Goal: Task Accomplishment & Management: Manage account settings

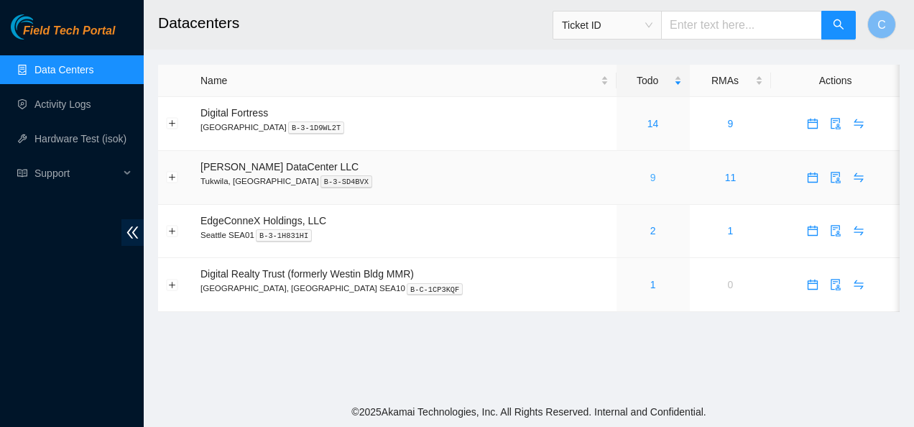
click at [651, 173] on link "9" at bounding box center [654, 178] width 6 height 12
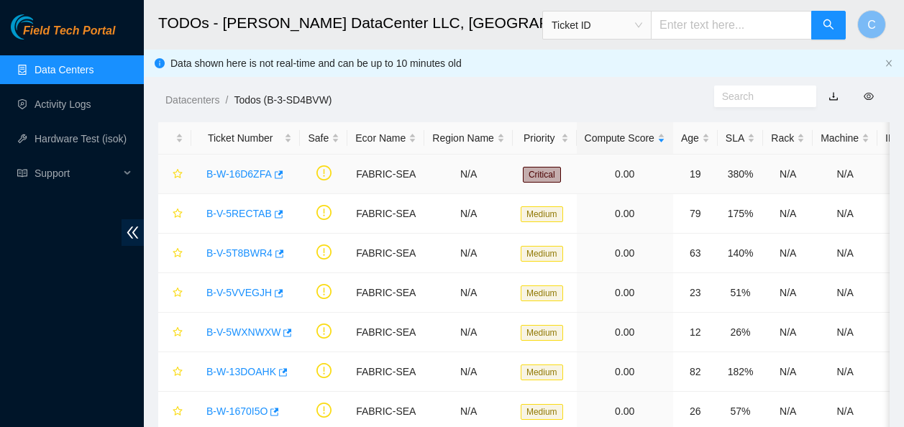
click at [247, 175] on link "B-W-16D6ZFA" at bounding box center [238, 174] width 65 height 12
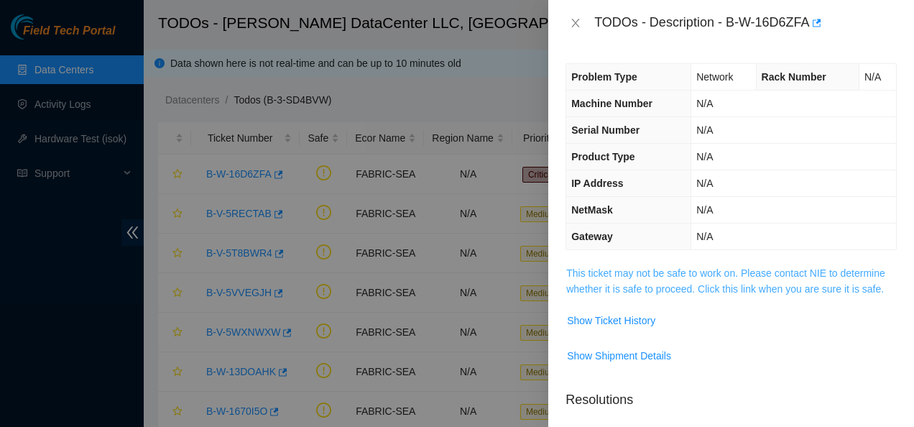
click at [706, 289] on link "This ticket may not be safe to work on. Please contact NIE to determine whether…" at bounding box center [726, 280] width 319 height 27
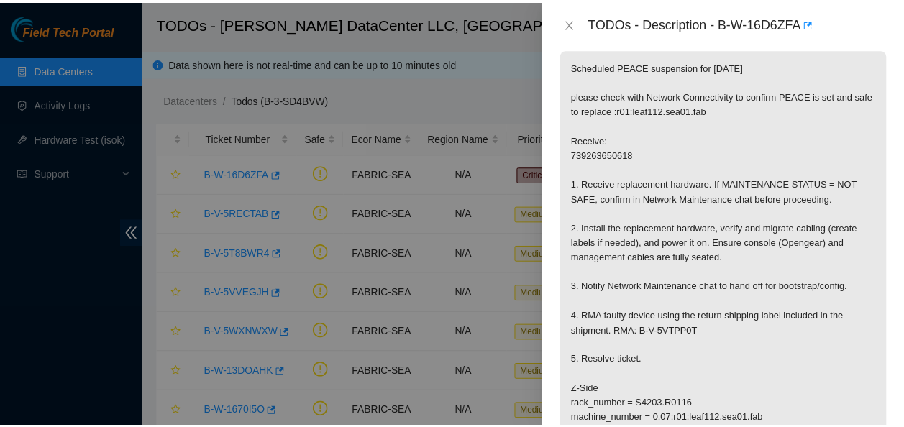
scroll to position [216, 0]
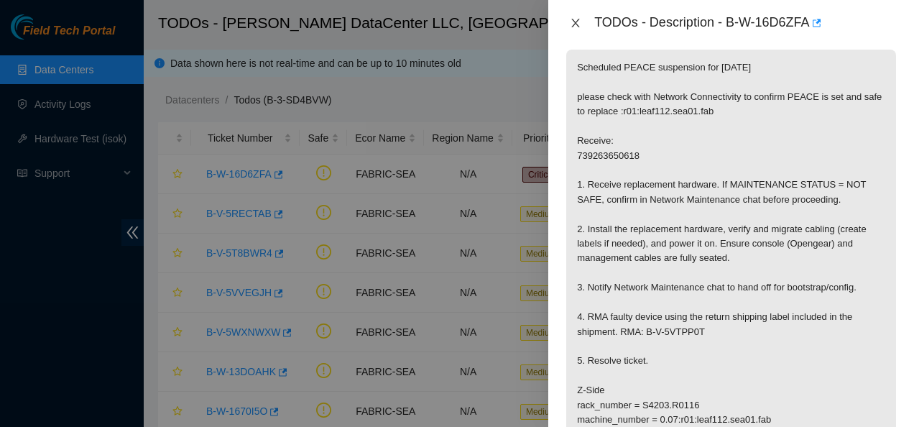
click at [578, 23] on icon "close" at bounding box center [576, 23] width 12 height 12
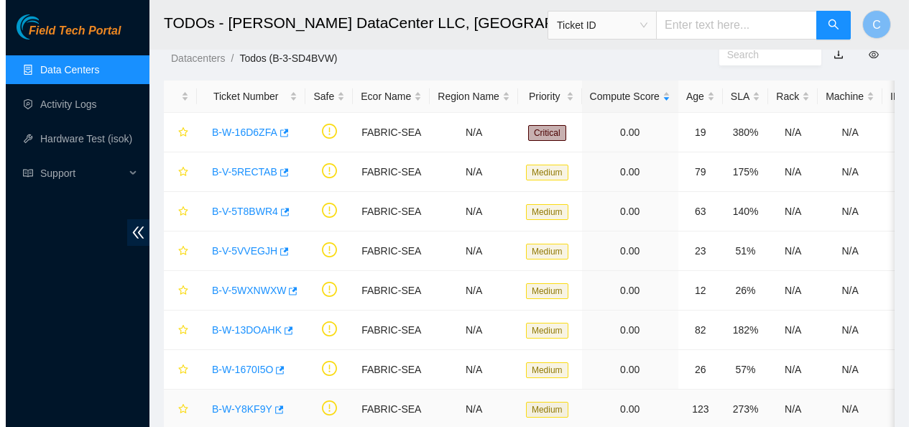
scroll to position [38, 0]
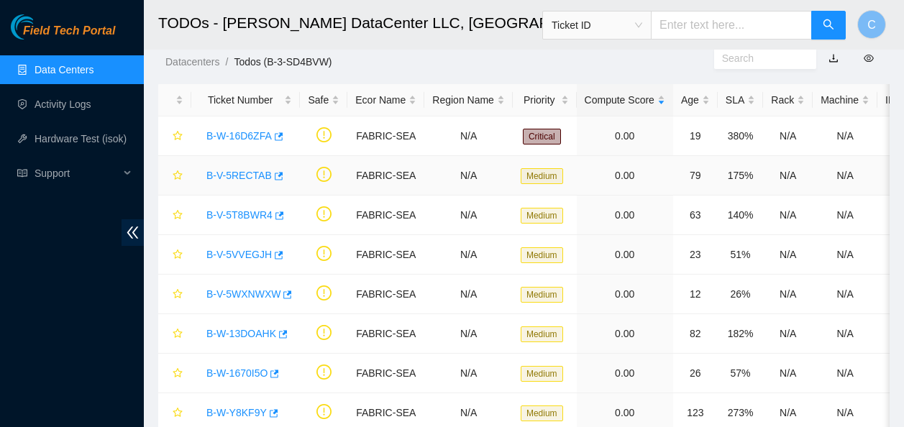
click at [247, 174] on link "B-V-5RECTAB" at bounding box center [238, 176] width 65 height 12
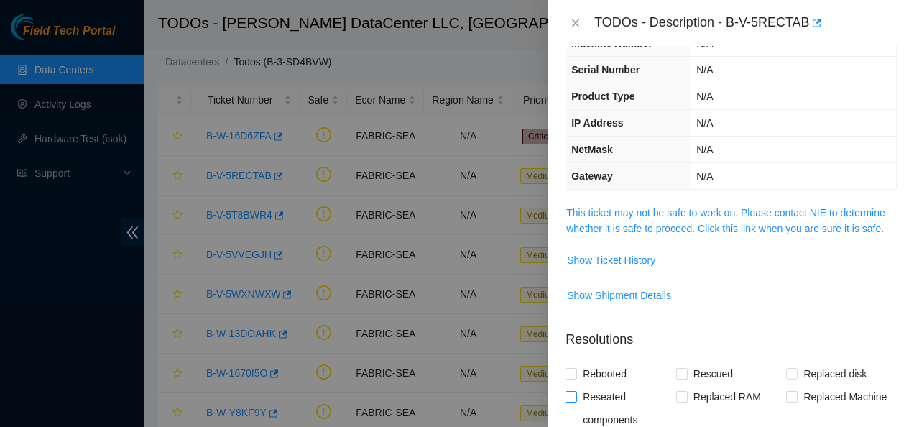
scroll to position [24, 0]
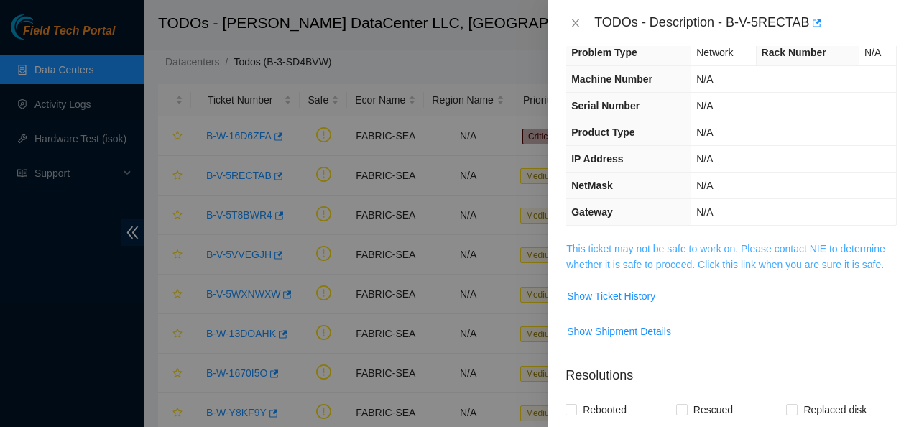
click at [648, 252] on link "This ticket may not be safe to work on. Please contact NIE to determine whether…" at bounding box center [726, 256] width 319 height 27
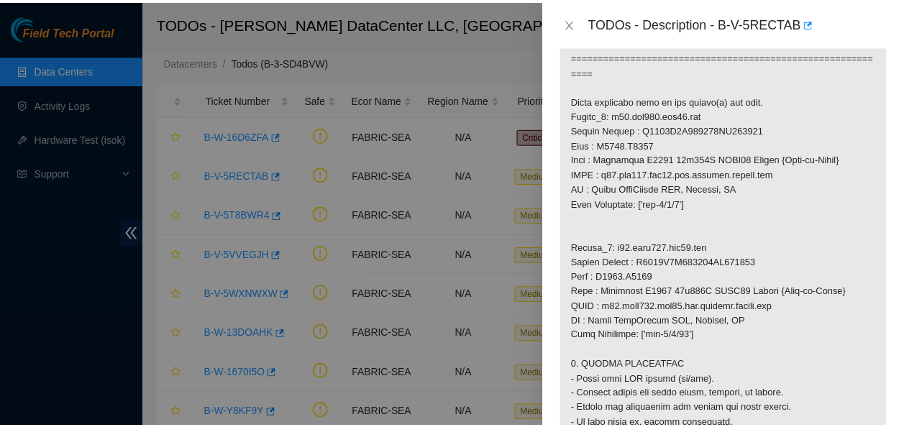
scroll to position [1004, 0]
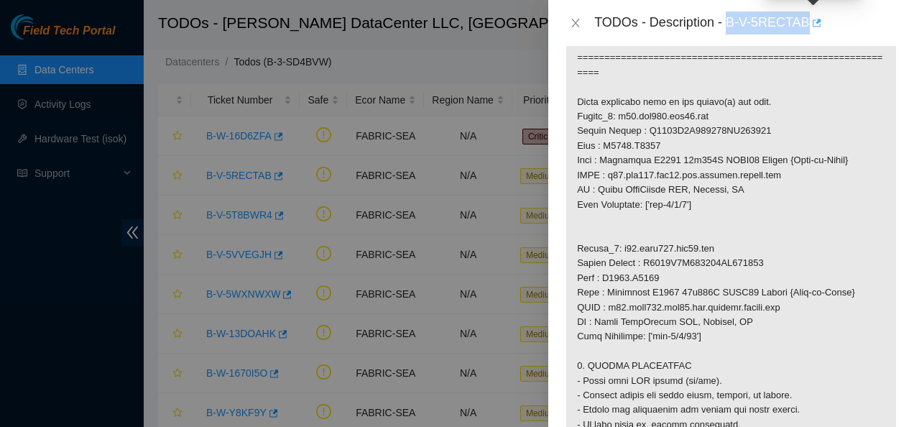
drag, startPoint x: 727, startPoint y: 19, endPoint x: 807, endPoint y: 32, distance: 81.4
click at [807, 32] on div "TODOs - Description - B-V-5RECTAB" at bounding box center [746, 23] width 303 height 23
copy div "B-V-5RECTAB"
click at [577, 18] on icon "close" at bounding box center [576, 23] width 12 height 12
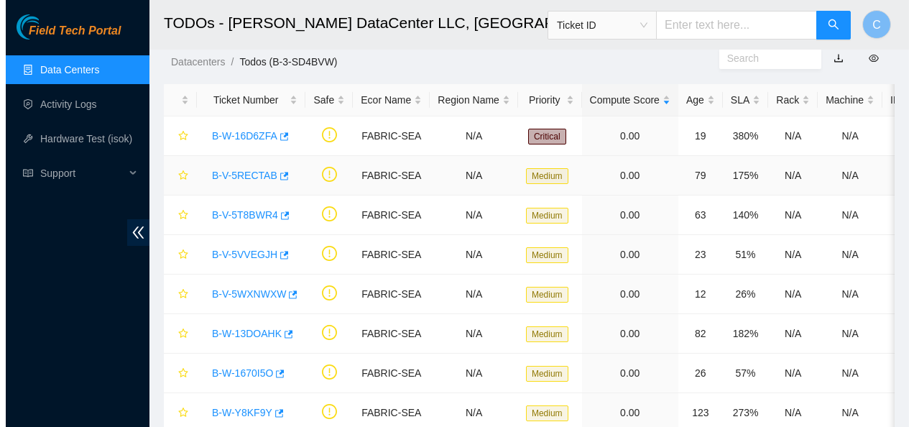
scroll to position [423, 0]
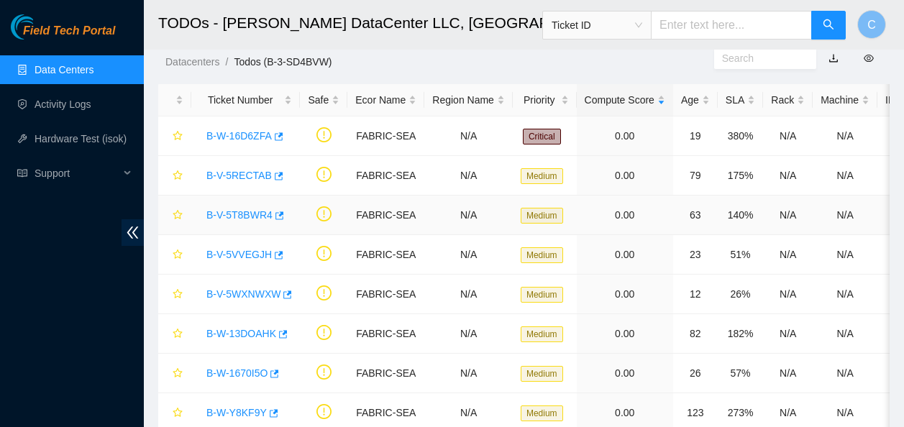
click at [226, 224] on div "B-V-5T8BWR4" at bounding box center [245, 214] width 93 height 23
click at [237, 216] on link "B-V-5T8BWR4" at bounding box center [239, 215] width 66 height 12
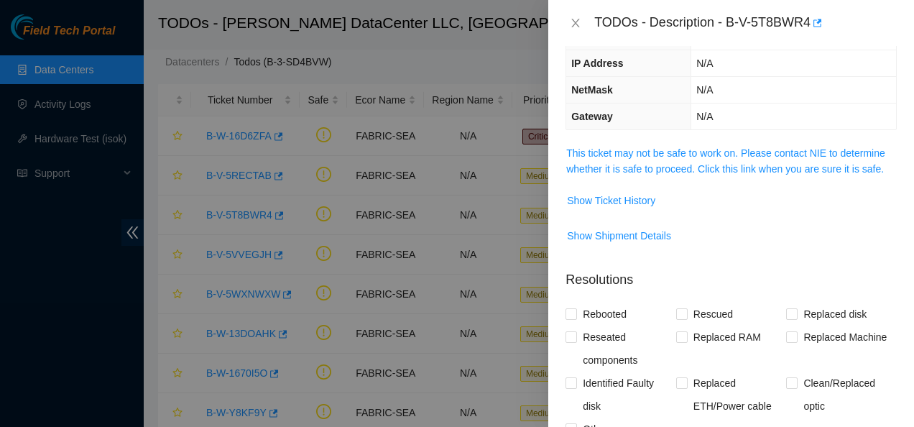
scroll to position [121, 0]
click at [646, 168] on link "This ticket may not be safe to work on. Please contact NIE to determine whether…" at bounding box center [726, 160] width 319 height 27
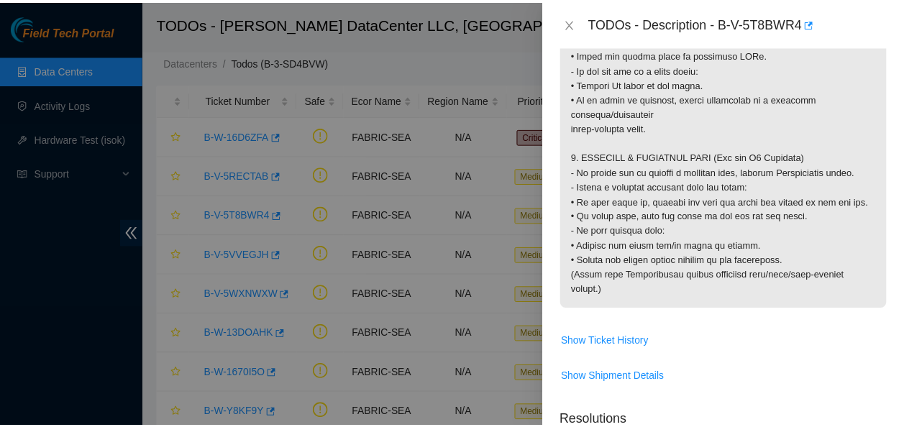
scroll to position [1666, 0]
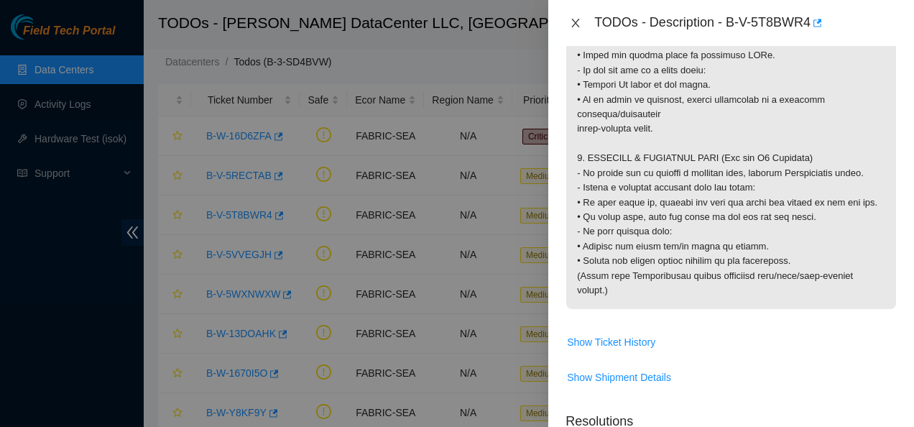
click at [571, 22] on icon "close" at bounding box center [576, 23] width 12 height 12
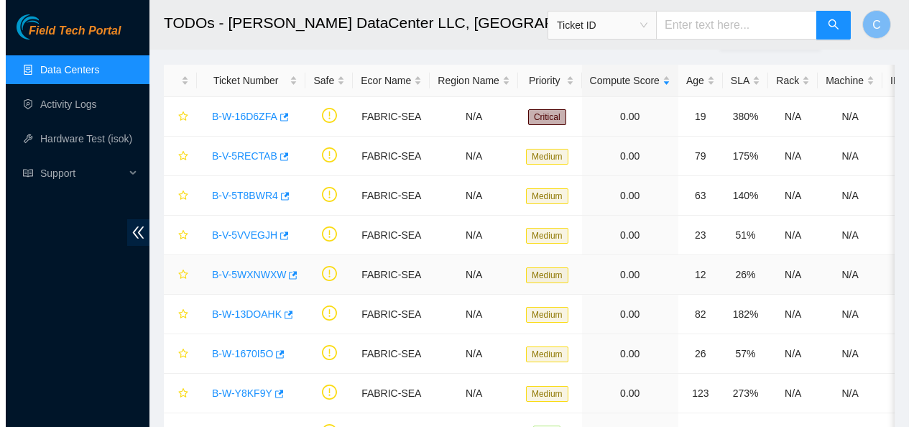
scroll to position [58, 0]
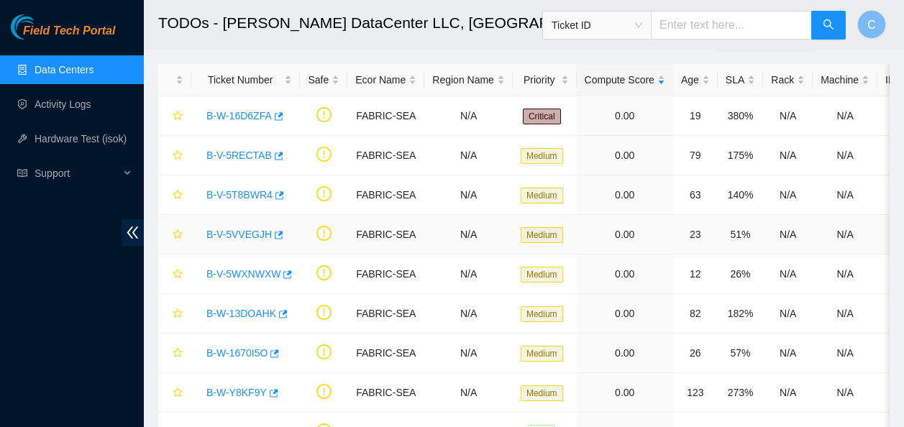
click at [236, 231] on link "B-V-5VVEGJH" at bounding box center [238, 235] width 65 height 12
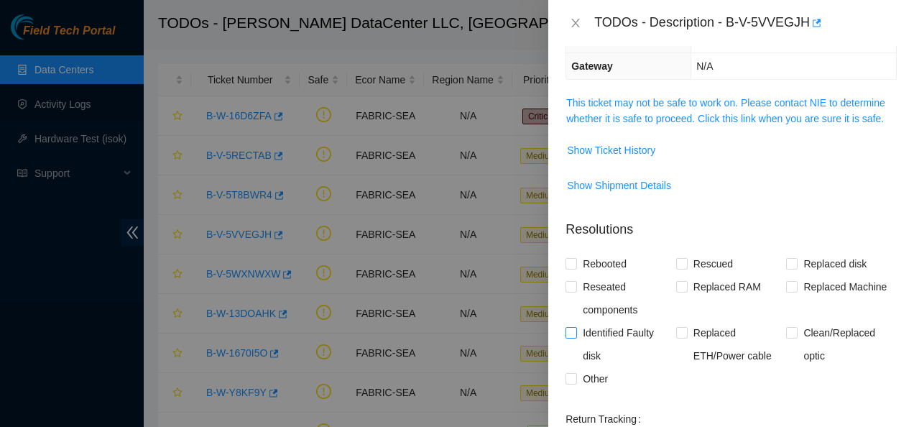
scroll to position [170, 0]
click at [673, 119] on link "This ticket may not be safe to work on. Please contact NIE to determine whether…" at bounding box center [726, 111] width 319 height 27
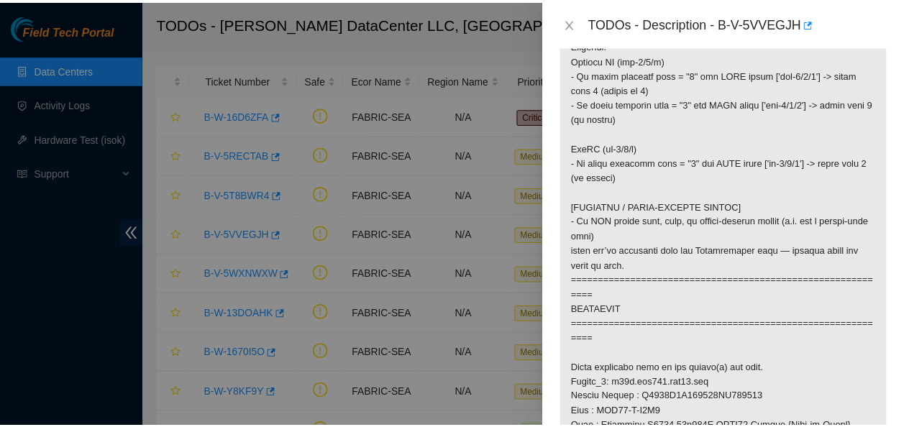
scroll to position [980, 0]
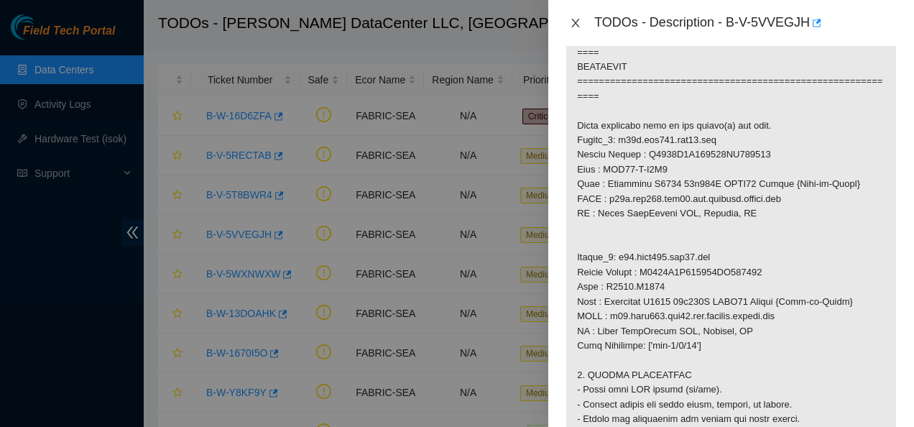
click at [577, 19] on icon "close" at bounding box center [576, 23] width 12 height 12
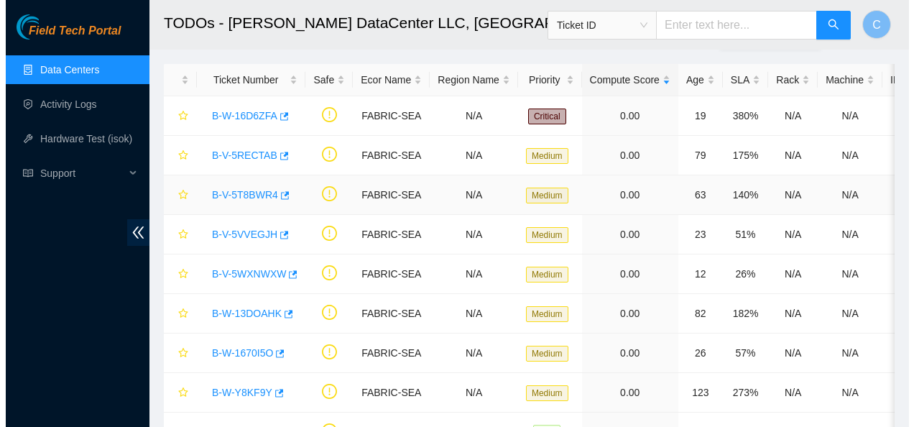
scroll to position [423, 0]
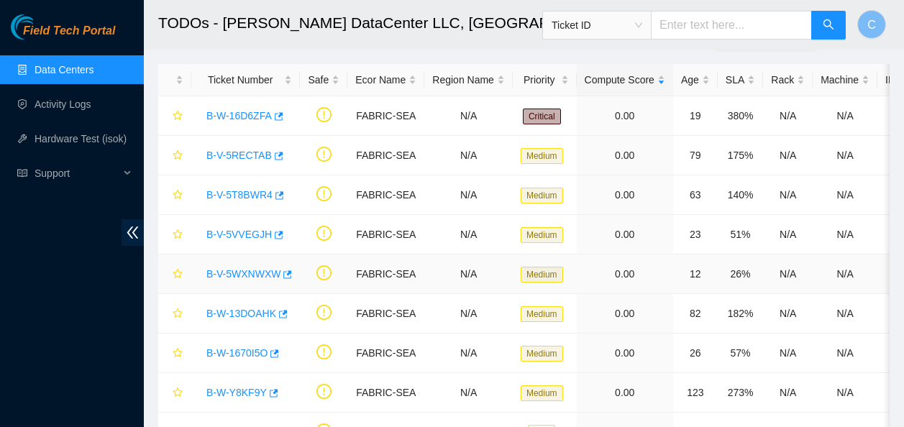
click at [240, 272] on link "B-V-5WXNWXW" at bounding box center [243, 274] width 74 height 12
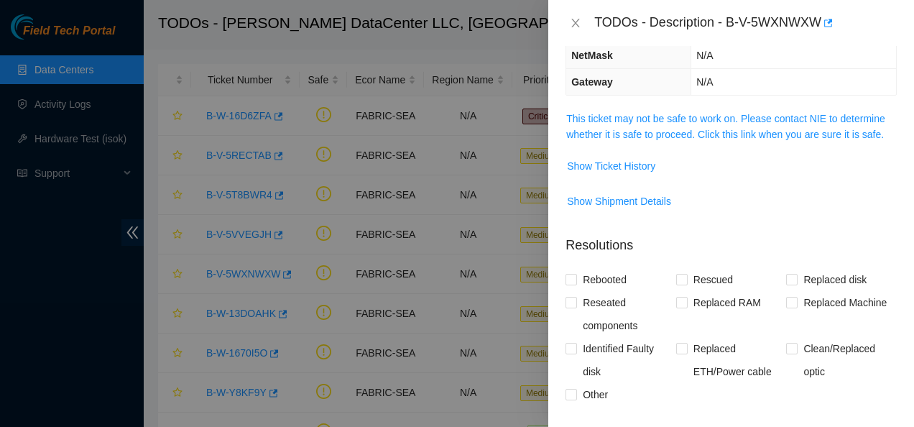
scroll to position [127, 0]
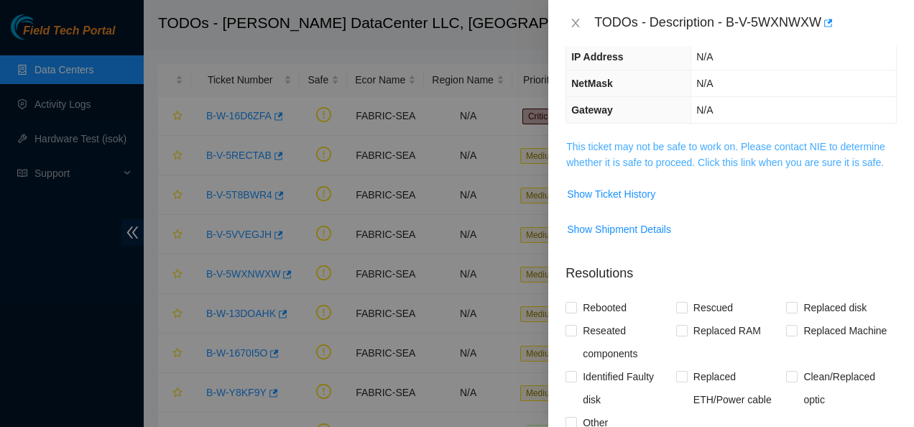
click at [680, 165] on link "This ticket may not be safe to work on. Please contact NIE to determine whether…" at bounding box center [726, 154] width 319 height 27
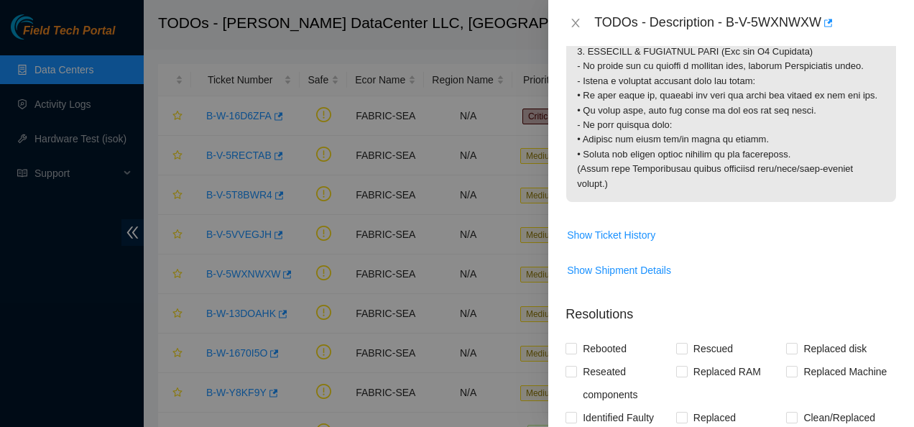
scroll to position [1759, 0]
click at [618, 242] on span "Show Ticket History" at bounding box center [611, 234] width 88 height 16
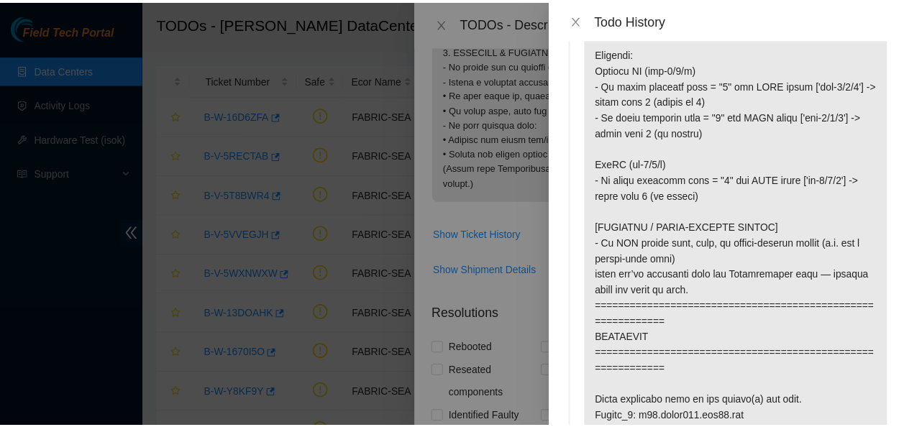
scroll to position [601, 0]
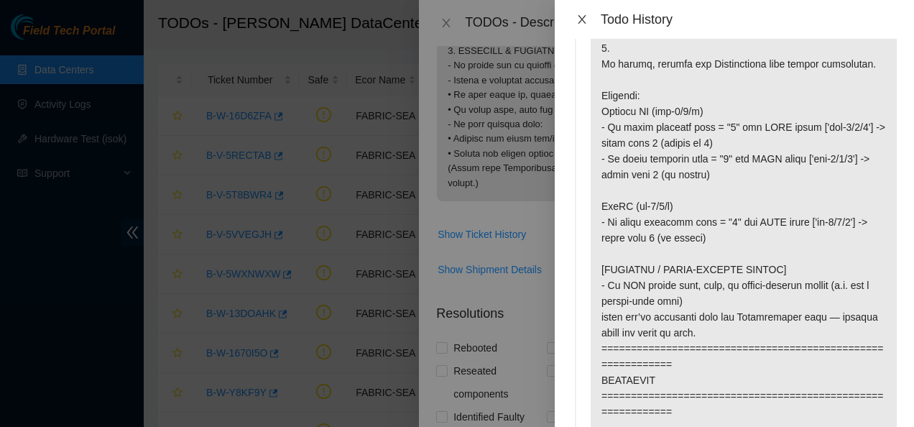
click at [580, 18] on icon "close" at bounding box center [583, 20] width 12 height 12
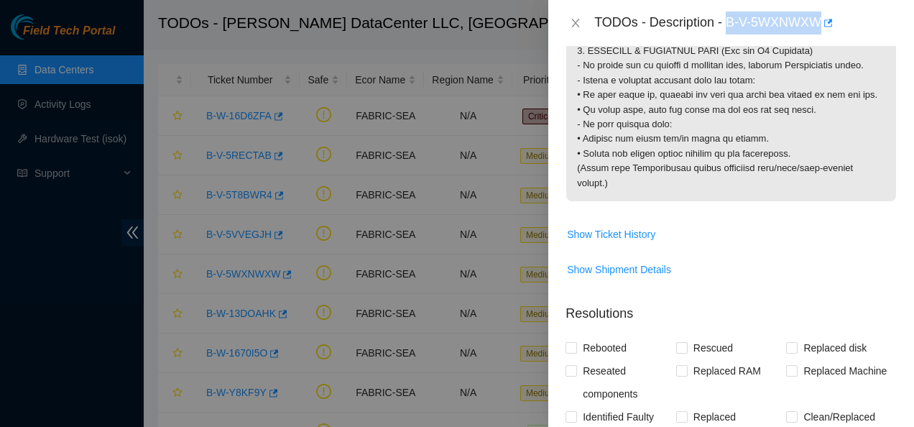
drag, startPoint x: 728, startPoint y: 22, endPoint x: 823, endPoint y: 40, distance: 97.3
click at [823, 40] on div "TODOs - Description - B-V-5WXNWXW" at bounding box center [732, 23] width 366 height 46
copy div "B-V-5WXNWXW"
click at [384, 173] on div at bounding box center [457, 213] width 914 height 427
click at [574, 24] on icon "close" at bounding box center [576, 23] width 12 height 12
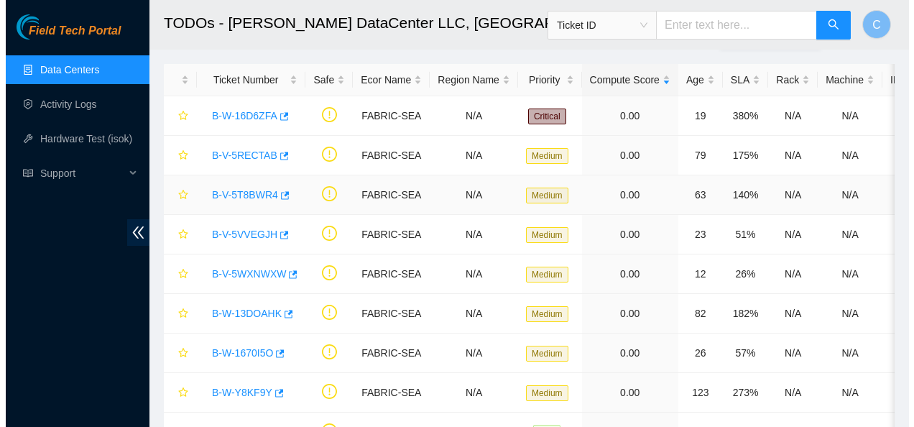
scroll to position [423, 0]
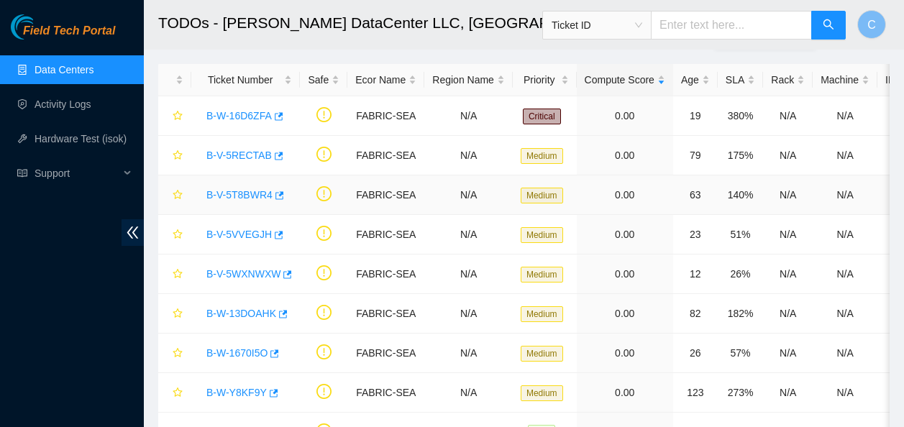
click at [245, 193] on link "B-V-5T8BWR4" at bounding box center [239, 195] width 66 height 12
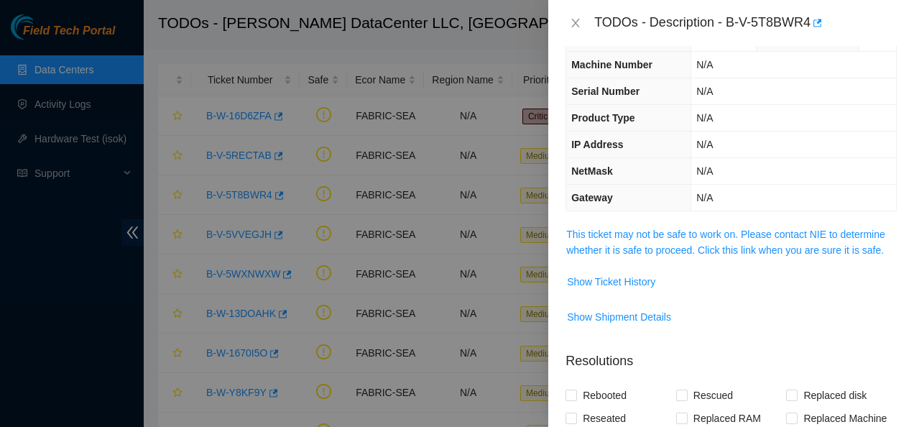
scroll to position [37, 0]
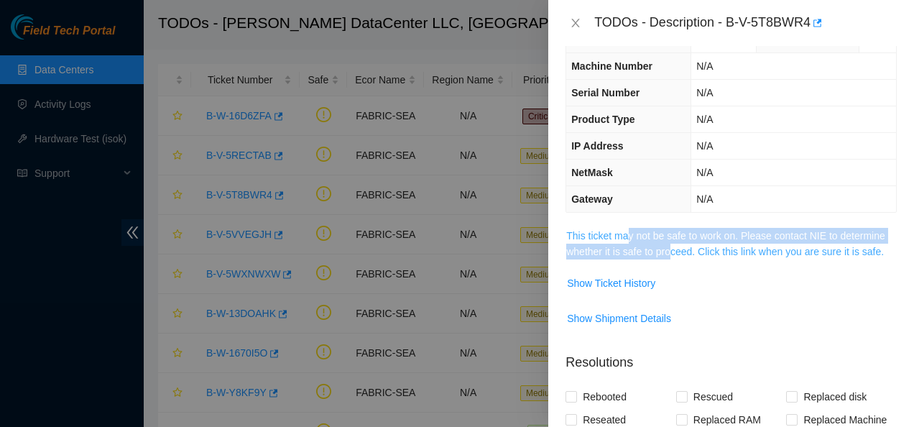
drag, startPoint x: 672, startPoint y: 243, endPoint x: 628, endPoint y: 234, distance: 45.5
click at [628, 234] on span "This ticket may not be safe to work on. Please contact NIE to determine whether…" at bounding box center [732, 244] width 330 height 32
click at [628, 234] on link "This ticket may not be safe to work on. Please contact NIE to determine whether…" at bounding box center [726, 243] width 319 height 27
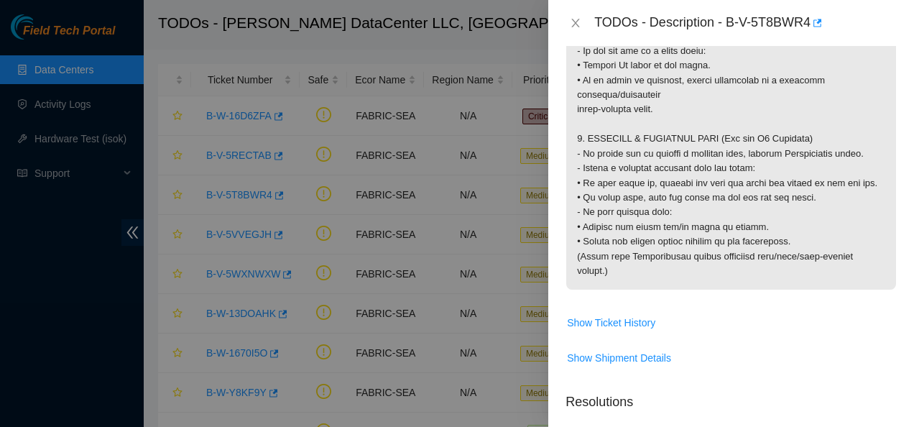
scroll to position [1687, 0]
click at [597, 330] on span "Show Ticket History" at bounding box center [611, 322] width 88 height 16
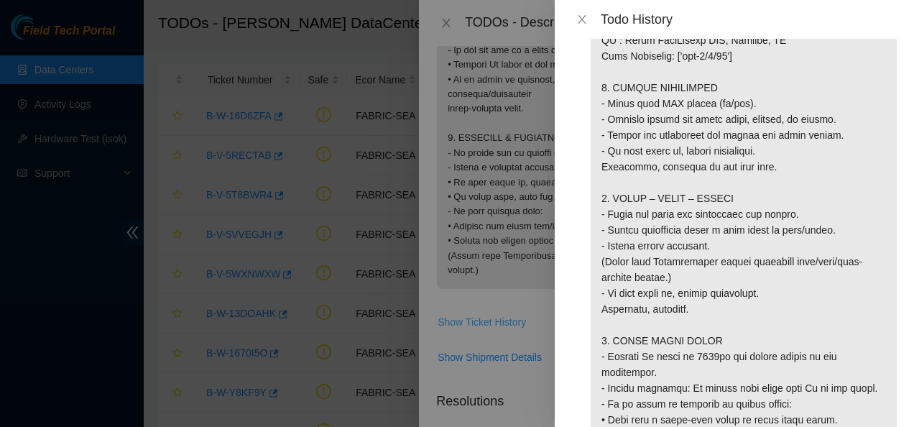
scroll to position [1711, 0]
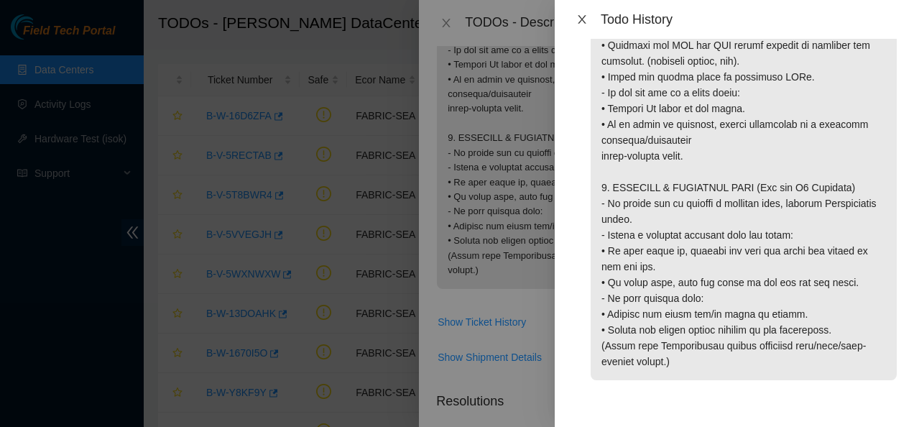
click at [584, 14] on icon "close" at bounding box center [583, 20] width 12 height 12
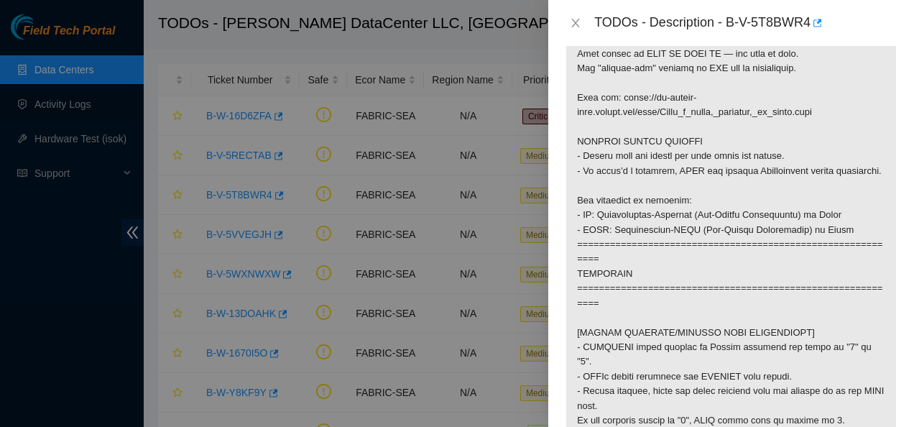
scroll to position [206, 0]
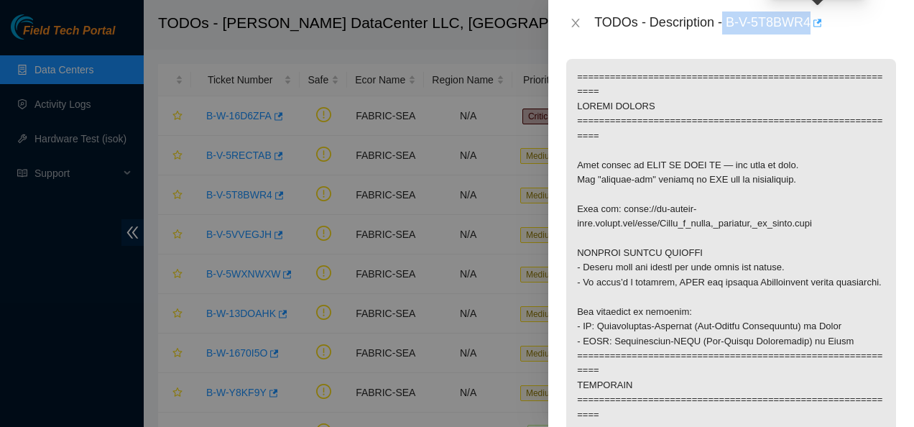
drag, startPoint x: 723, startPoint y: 27, endPoint x: 812, endPoint y: 28, distance: 89.2
click at [812, 28] on div "TODOs - Description - B-V-5T8BWR4" at bounding box center [746, 23] width 303 height 23
copy div "B-V-5T8BWR4"
